Goal: Find specific page/section: Find specific page/section

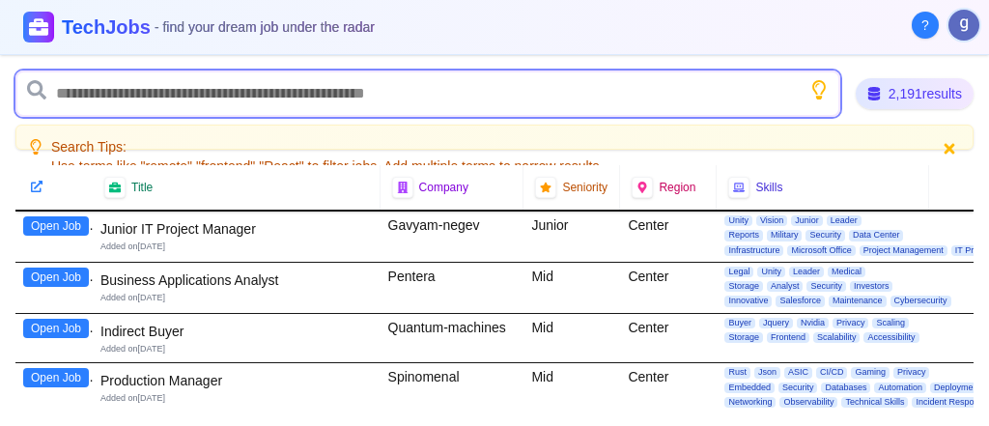
click at [142, 105] on input "text" at bounding box center [427, 94] width 825 height 46
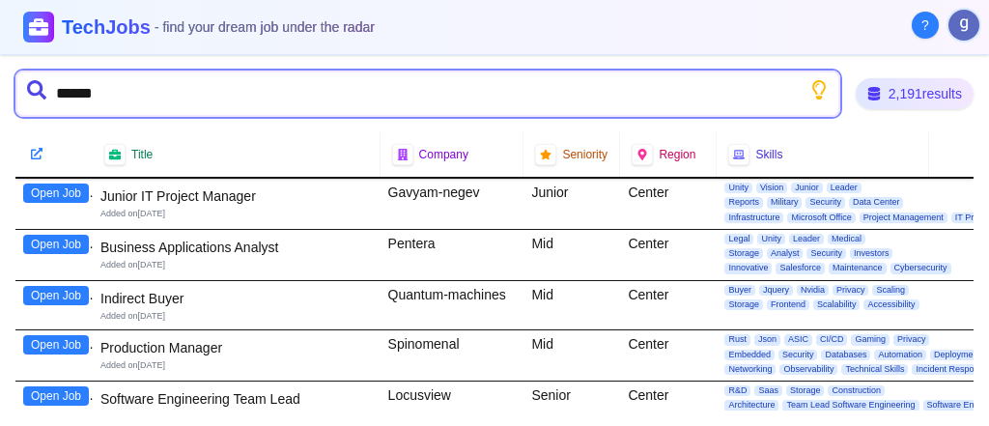
type input "*******"
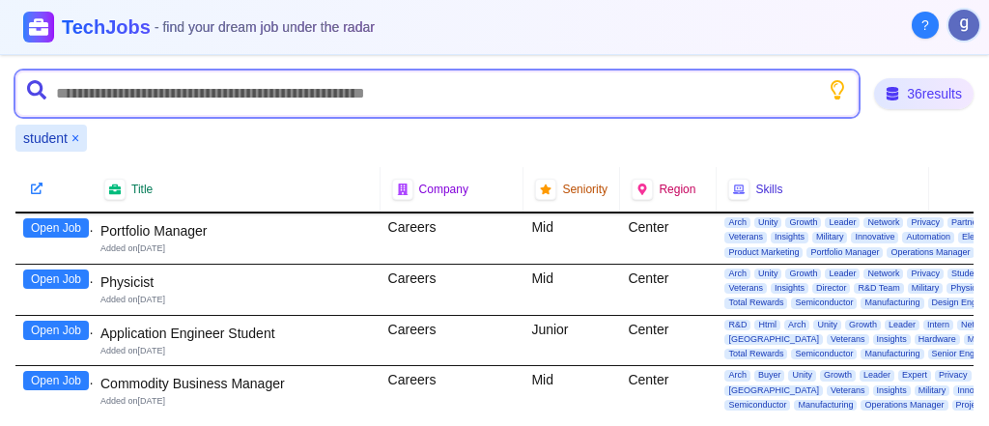
click at [341, 86] on input "text" at bounding box center [436, 94] width 843 height 46
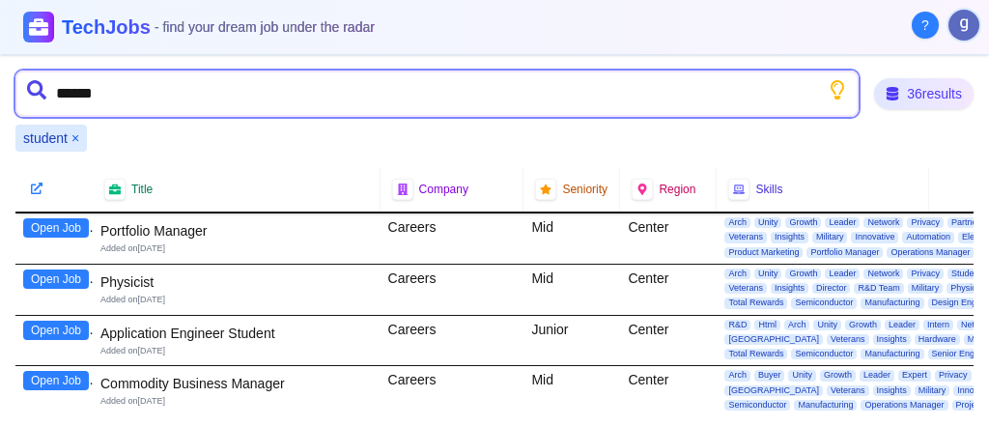
type input "*******"
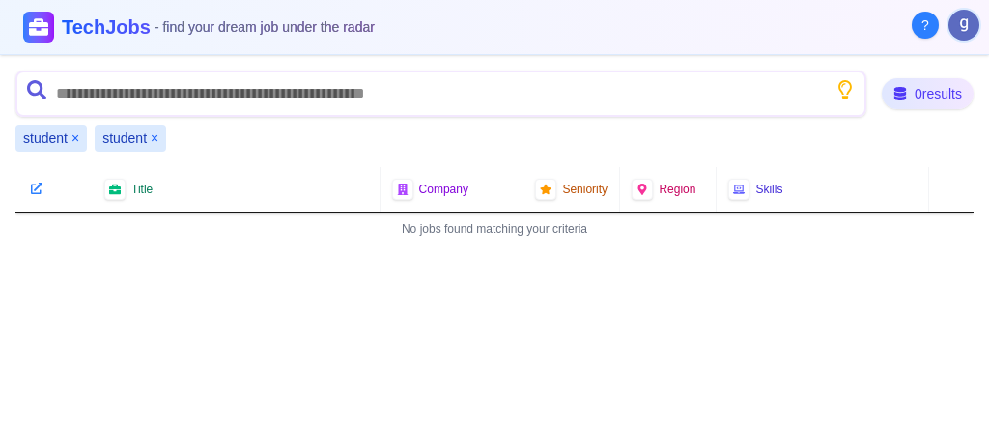
click at [155, 135] on button "×" at bounding box center [155, 137] width 8 height 19
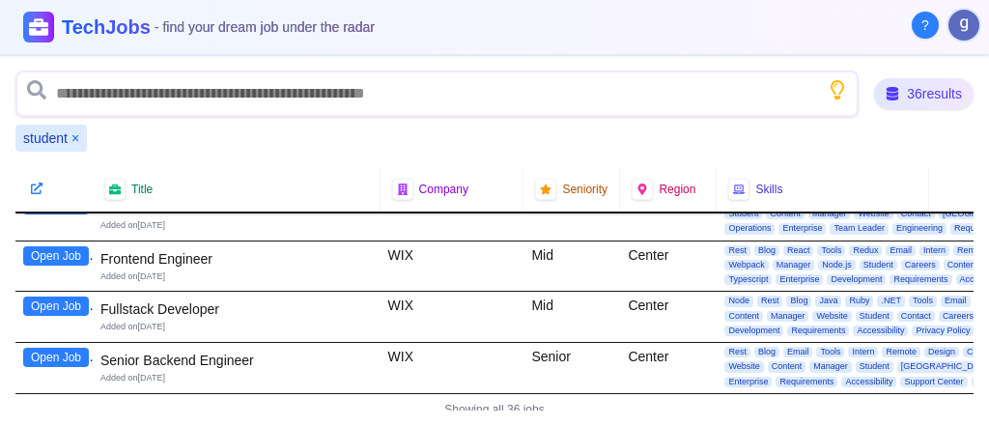
scroll to position [1652, 0]
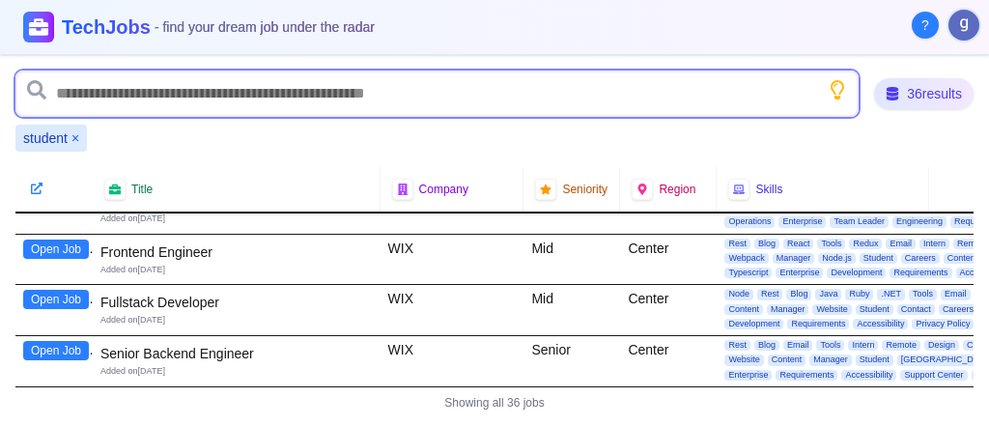
click at [270, 102] on input "text" at bounding box center [436, 94] width 843 height 46
click at [270, 101] on input "text" at bounding box center [436, 94] width 843 height 46
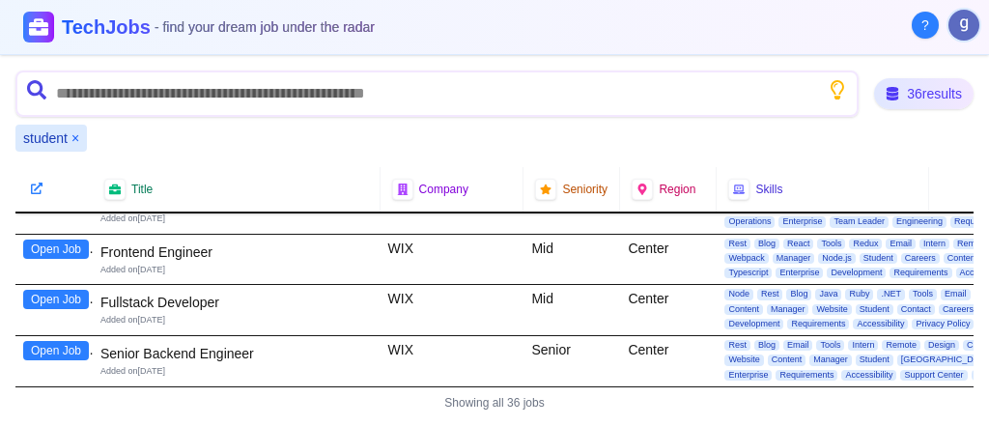
click at [79, 131] on div "student ×" at bounding box center [50, 138] width 71 height 27
click at [74, 132] on button "×" at bounding box center [75, 137] width 8 height 19
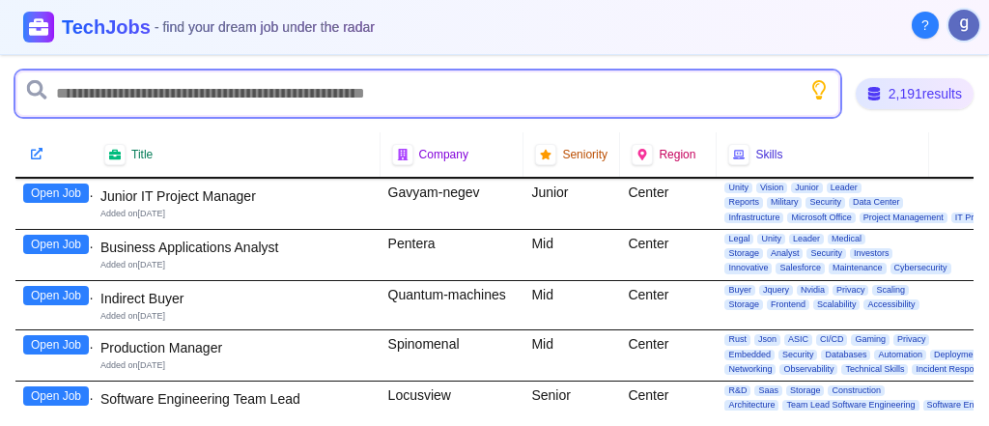
click at [103, 79] on input "text" at bounding box center [427, 94] width 825 height 46
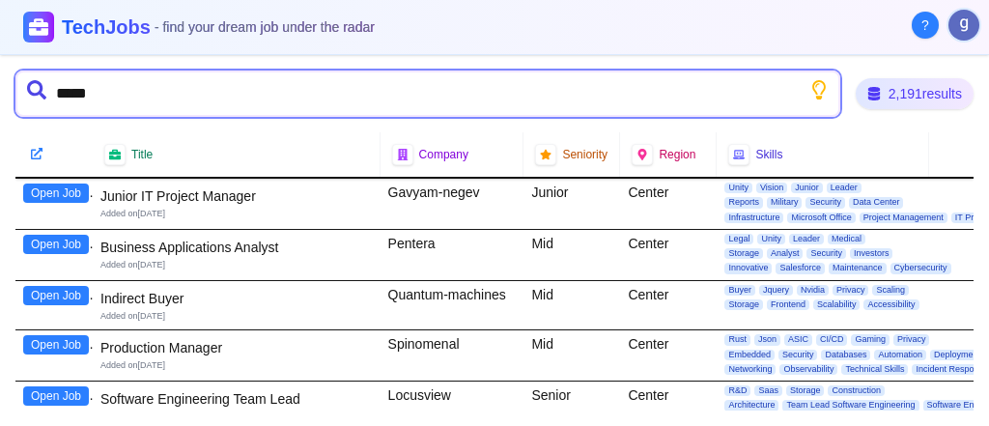
type input "******"
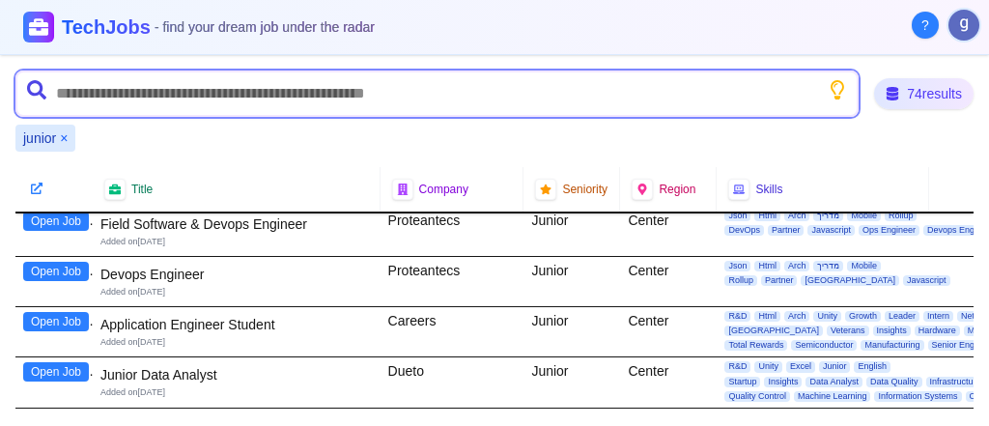
scroll to position [386, 0]
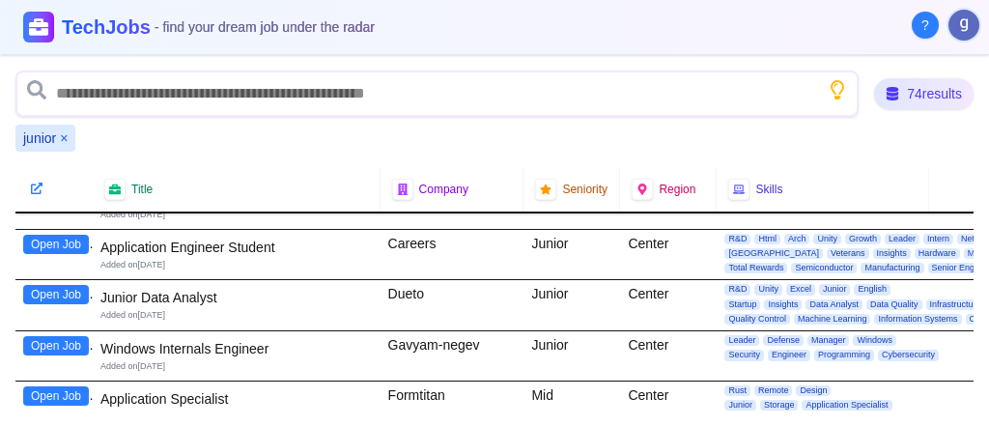
click at [67, 291] on button "Open Job" at bounding box center [56, 294] width 66 height 19
drag, startPoint x: 418, startPoint y: 288, endPoint x: 385, endPoint y: 292, distance: 33.1
click at [385, 292] on div "Dueto" at bounding box center [453, 305] width 144 height 50
copy div "Dueto"
